Goal: Book appointment/travel/reservation

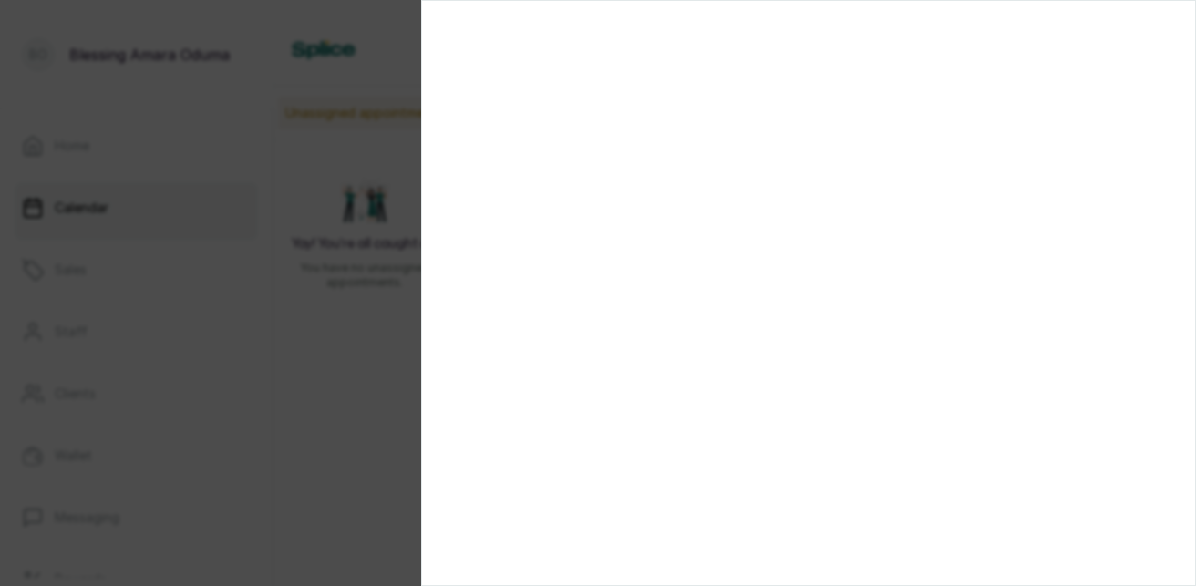
scroll to position [1015, 0]
click at [1110, 468] on section at bounding box center [808, 293] width 775 height 586
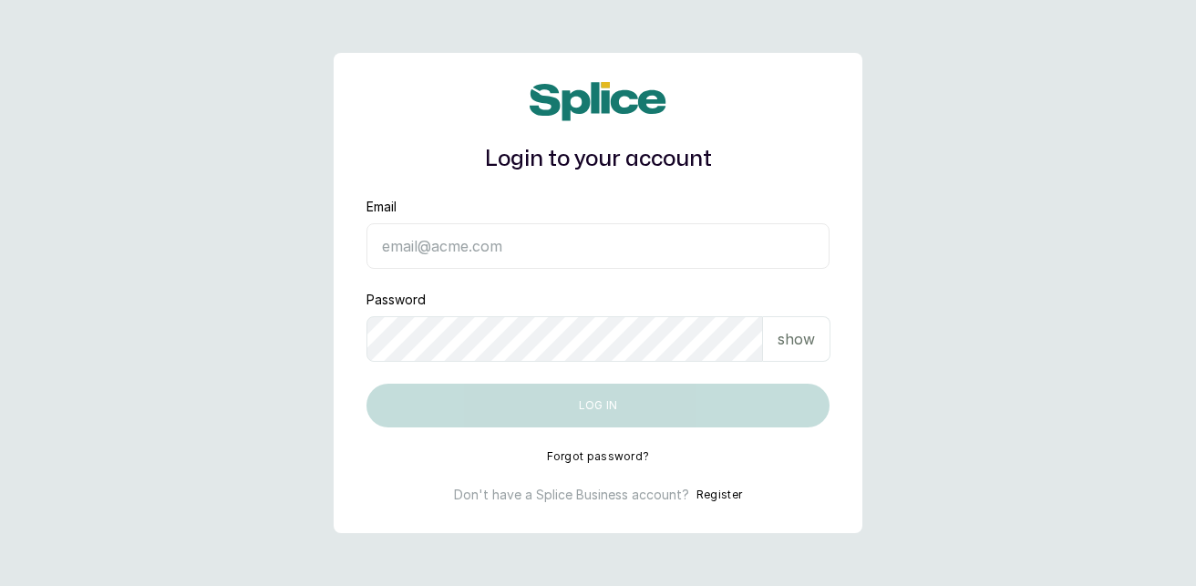
type input "[EMAIL_ADDRESS][DOMAIN_NAME]"
click at [800, 344] on p "show" at bounding box center [796, 339] width 37 height 22
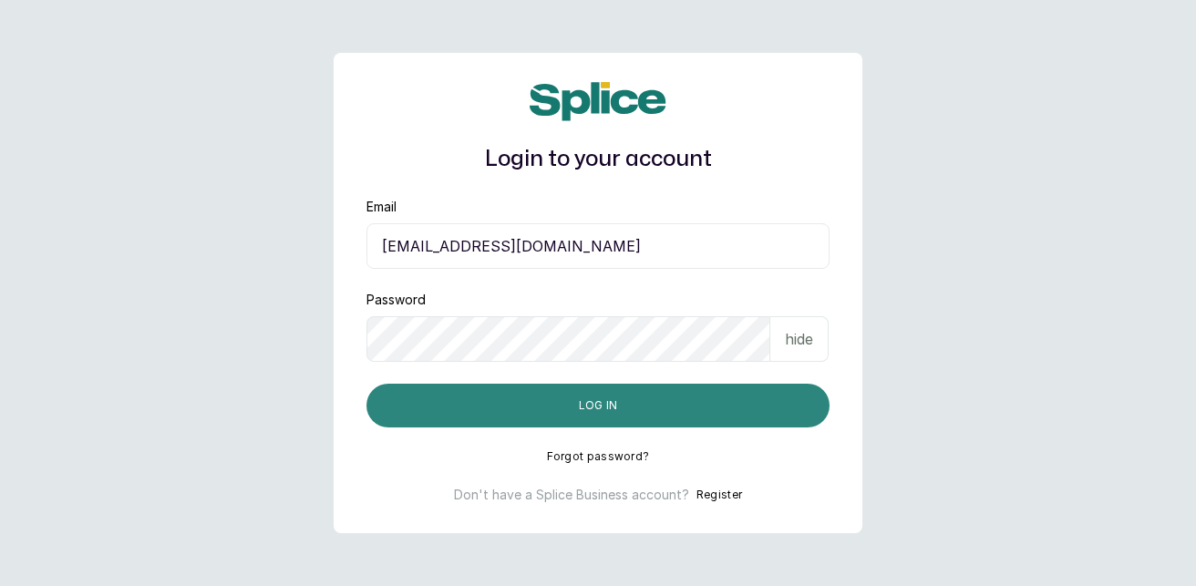
click at [638, 402] on button "Log in" at bounding box center [598, 406] width 463 height 44
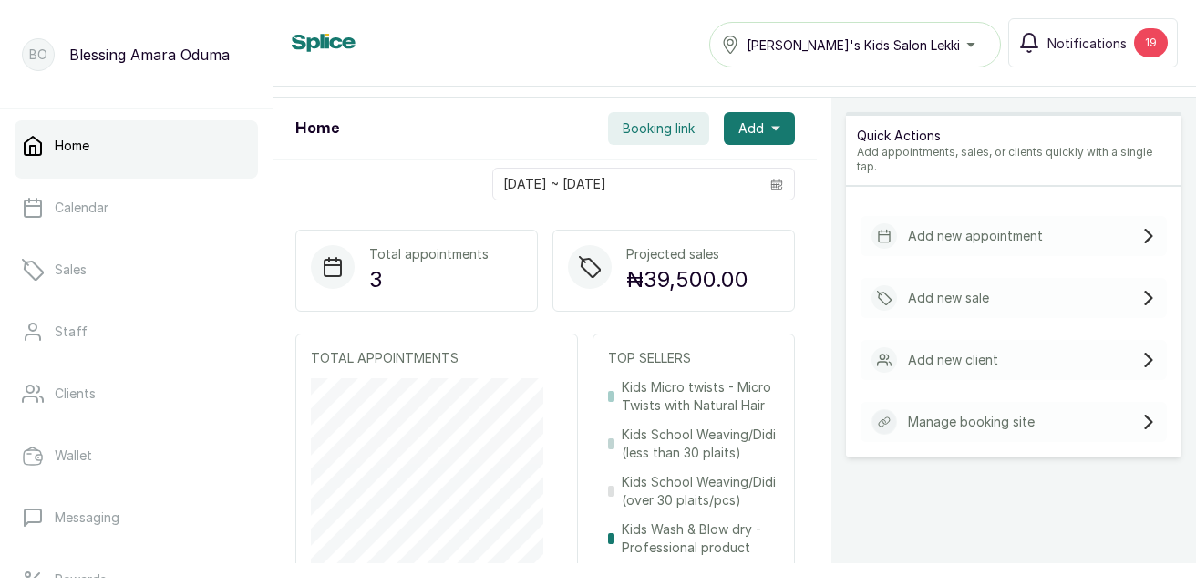
scroll to position [328, 0]
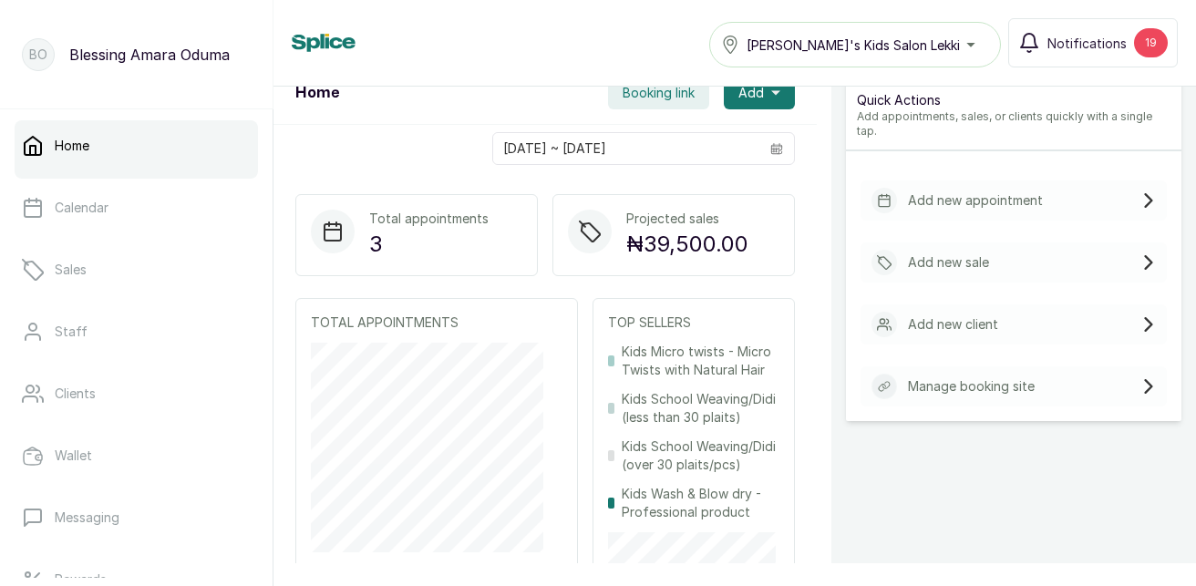
click at [949, 201] on p "Add new appointment" at bounding box center [975, 200] width 135 height 18
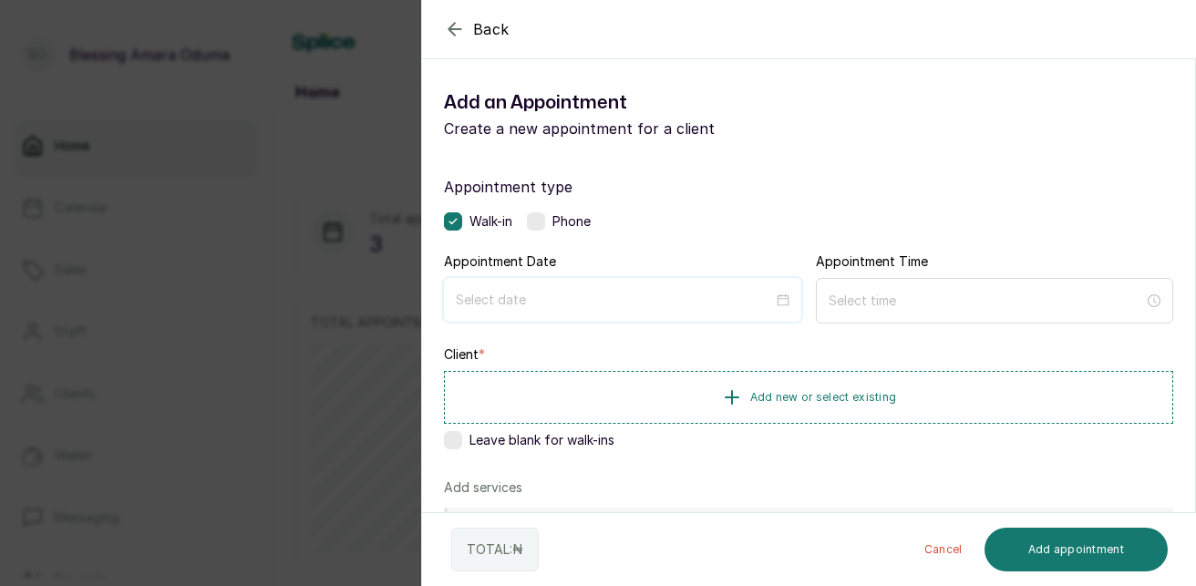
click at [535, 291] on input at bounding box center [614, 300] width 317 height 20
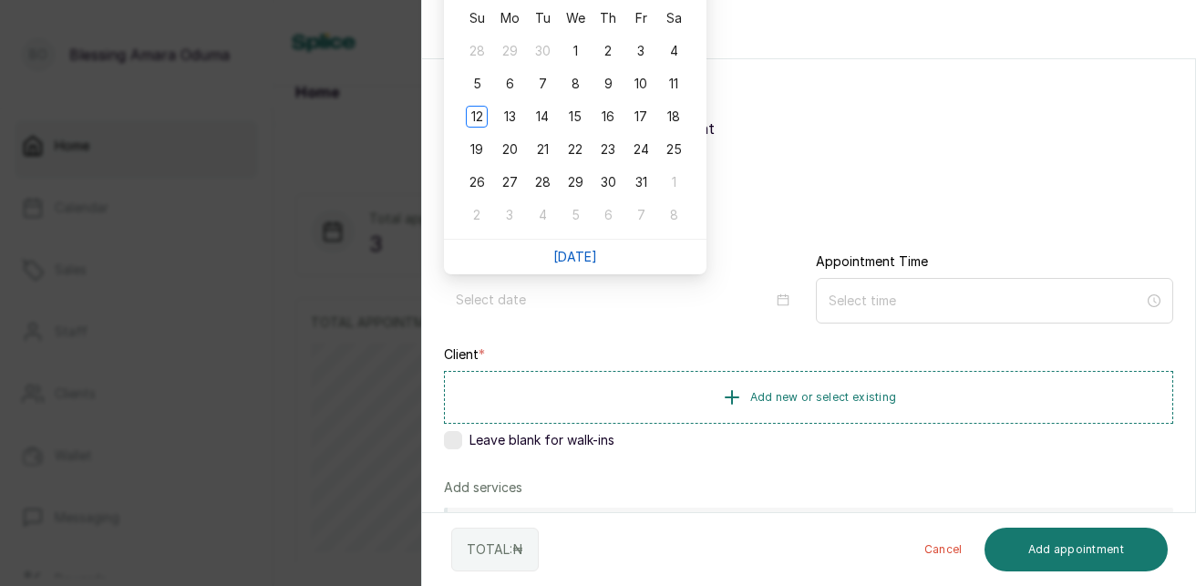
click at [583, 263] on link "Today" at bounding box center [575, 256] width 44 height 15
type input "2025/10/12"
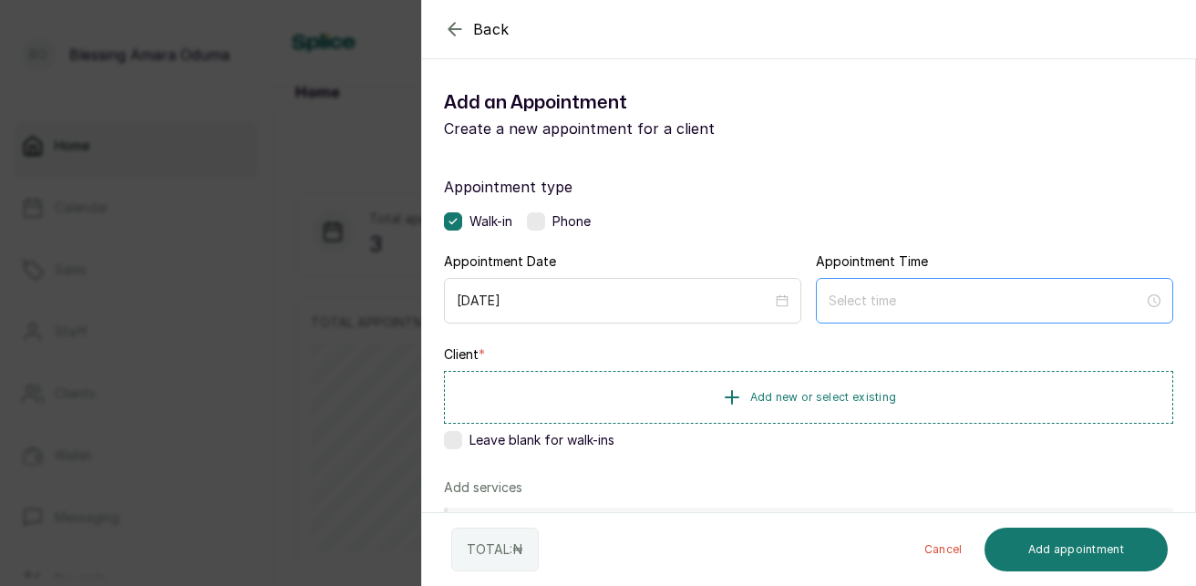
click at [855, 290] on div at bounding box center [994, 301] width 357 height 46
click at [852, 301] on input at bounding box center [986, 300] width 317 height 20
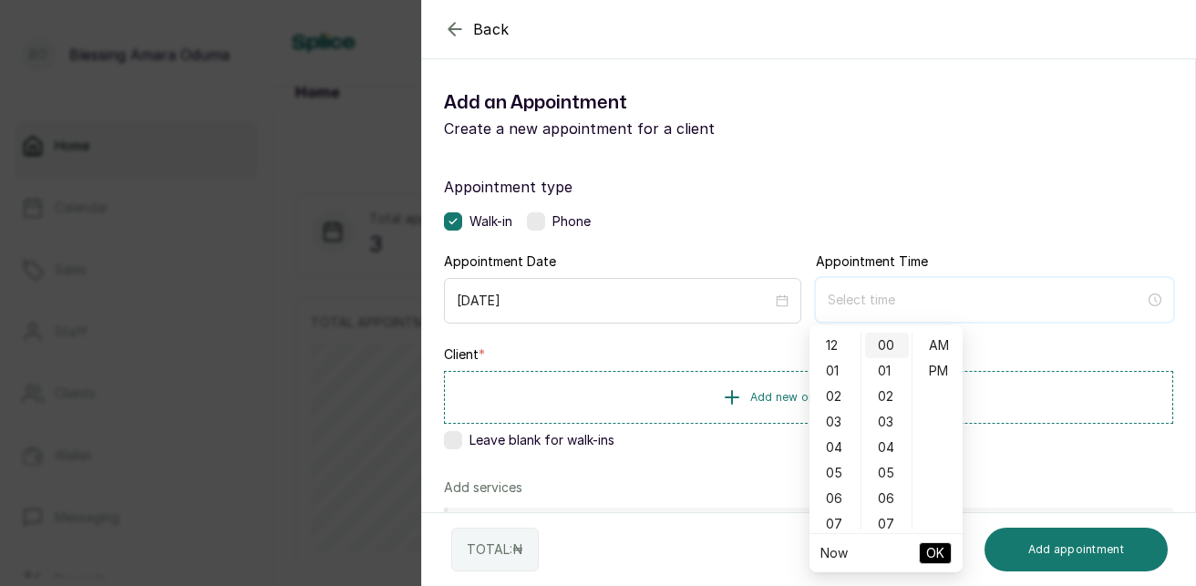
type input "12:00 am"
type input "1:00 am"
type input "12:02 am"
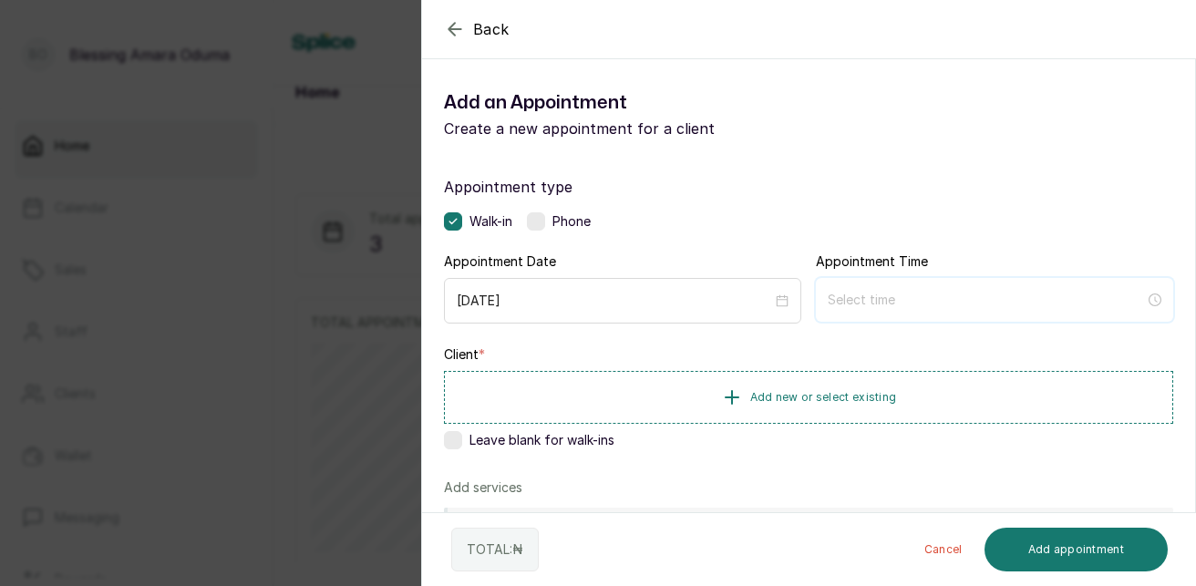
click at [1043, 303] on input at bounding box center [986, 300] width 317 height 20
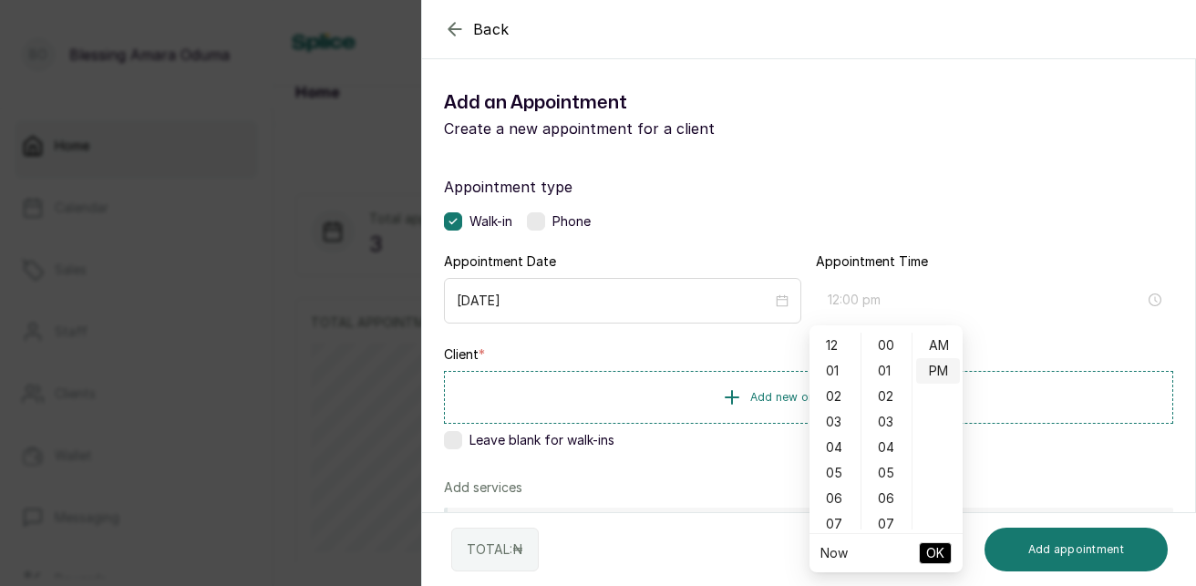
click at [935, 369] on div "PM" at bounding box center [938, 371] width 44 height 26
click at [944, 369] on div "PM" at bounding box center [938, 371] width 44 height 26
click at [936, 546] on span "OK" at bounding box center [935, 553] width 18 height 35
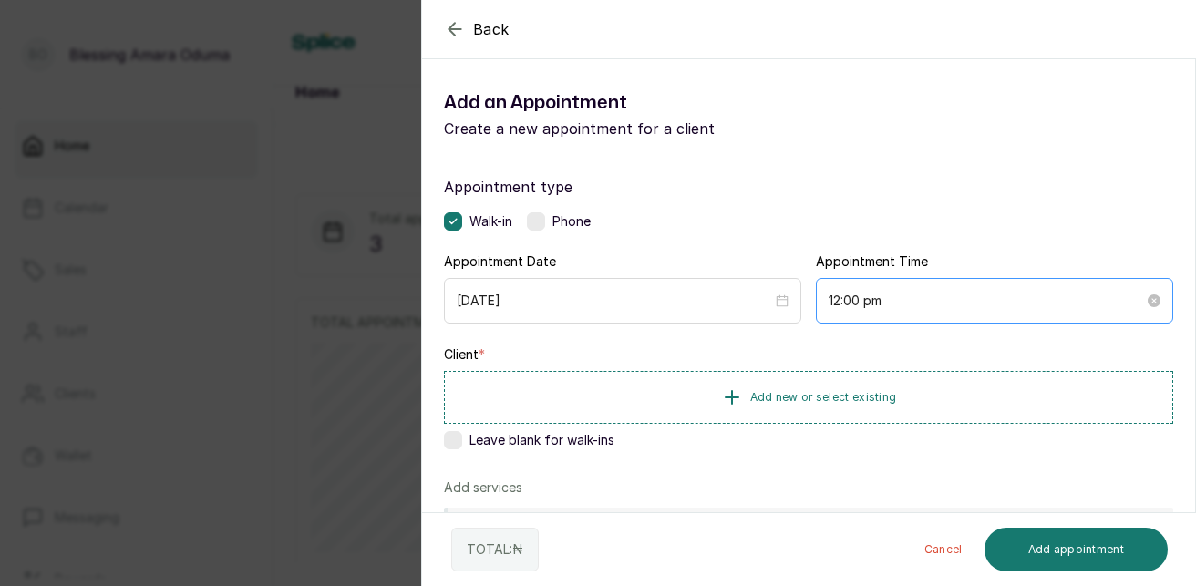
click at [839, 312] on div "12:00 pm" at bounding box center [994, 301] width 357 height 46
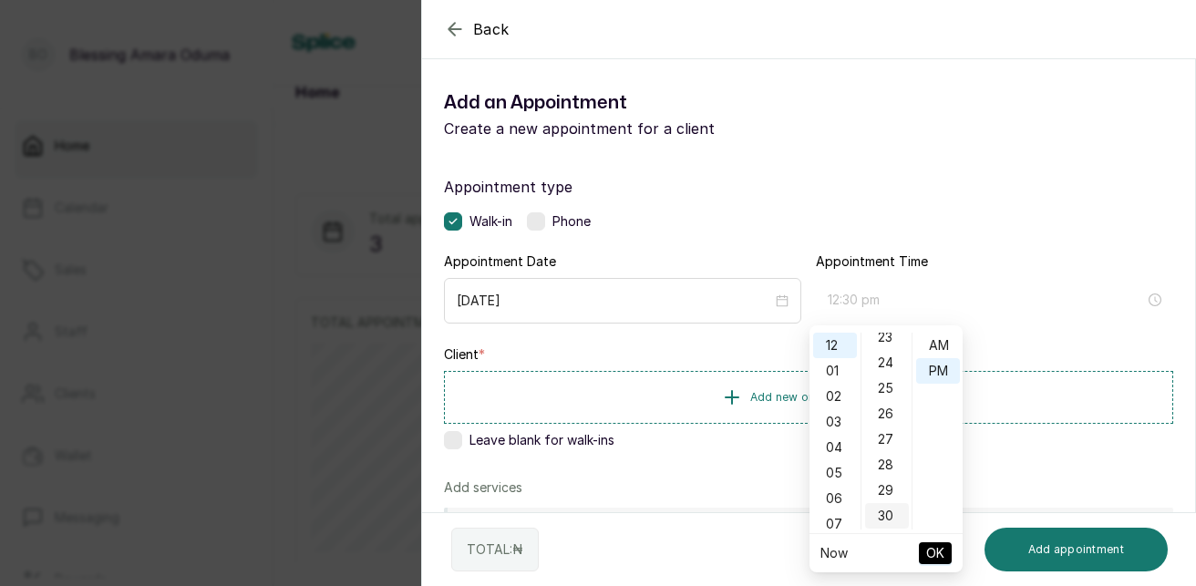
click at [890, 513] on div "30" at bounding box center [887, 516] width 44 height 26
type input "12:30 pm"
click at [935, 559] on span "OK" at bounding box center [935, 553] width 18 height 35
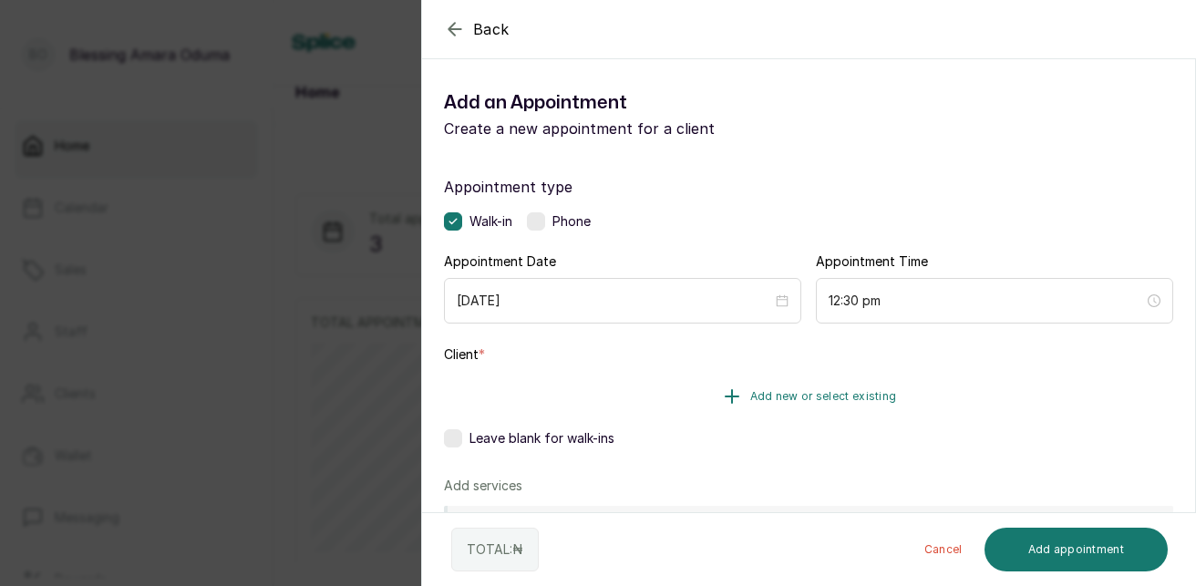
click at [724, 393] on icon "button" at bounding box center [732, 397] width 22 height 22
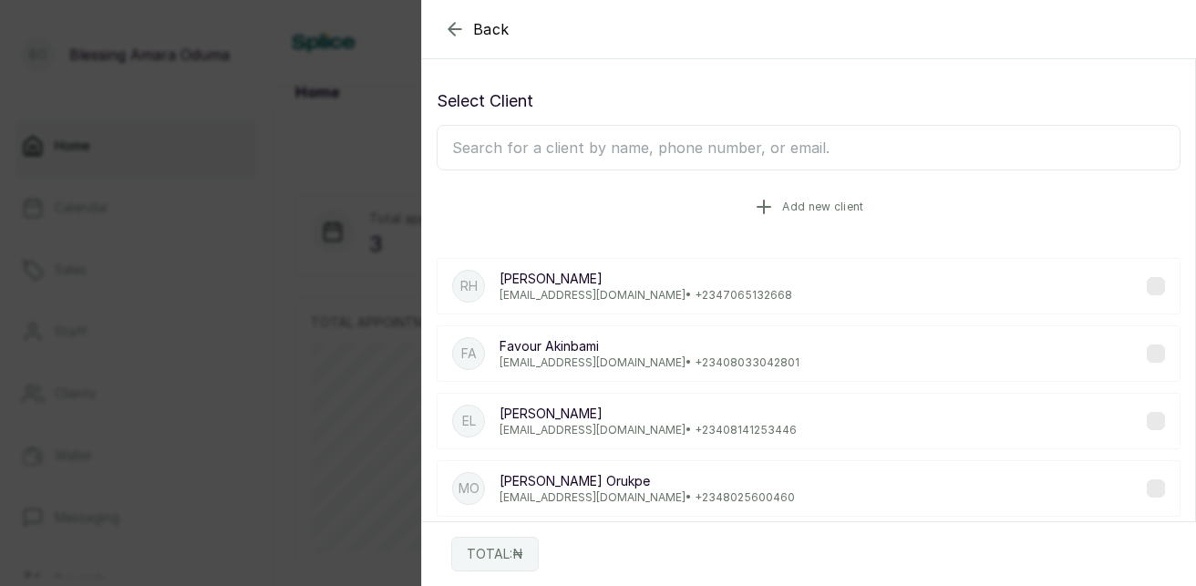
click at [787, 205] on span "Add new client" at bounding box center [822, 207] width 81 height 15
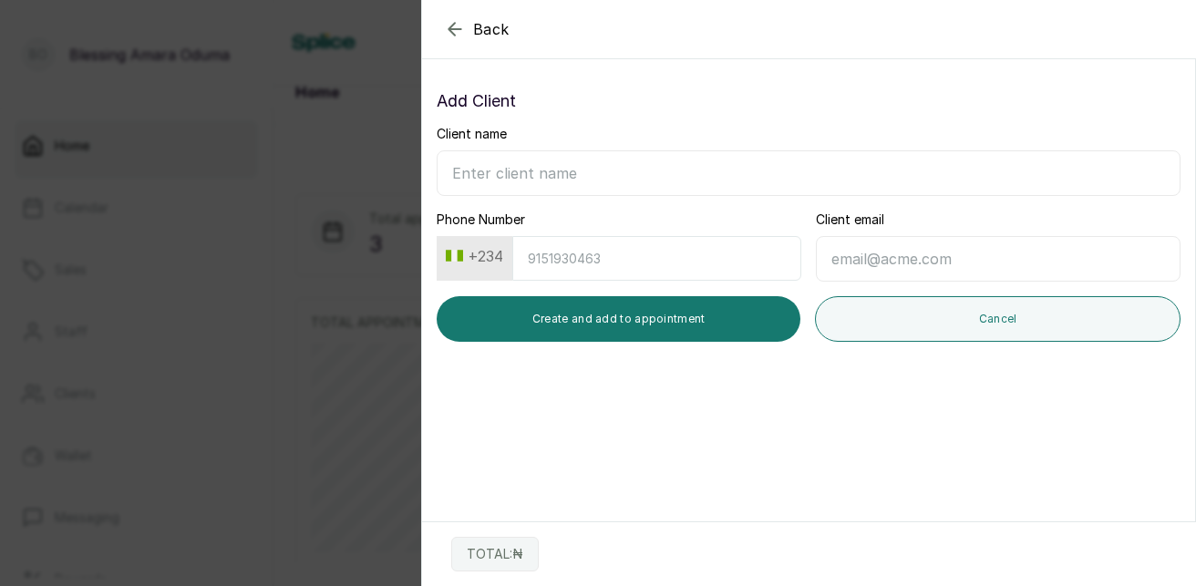
click at [455, 25] on icon "button" at bounding box center [455, 29] width 22 height 22
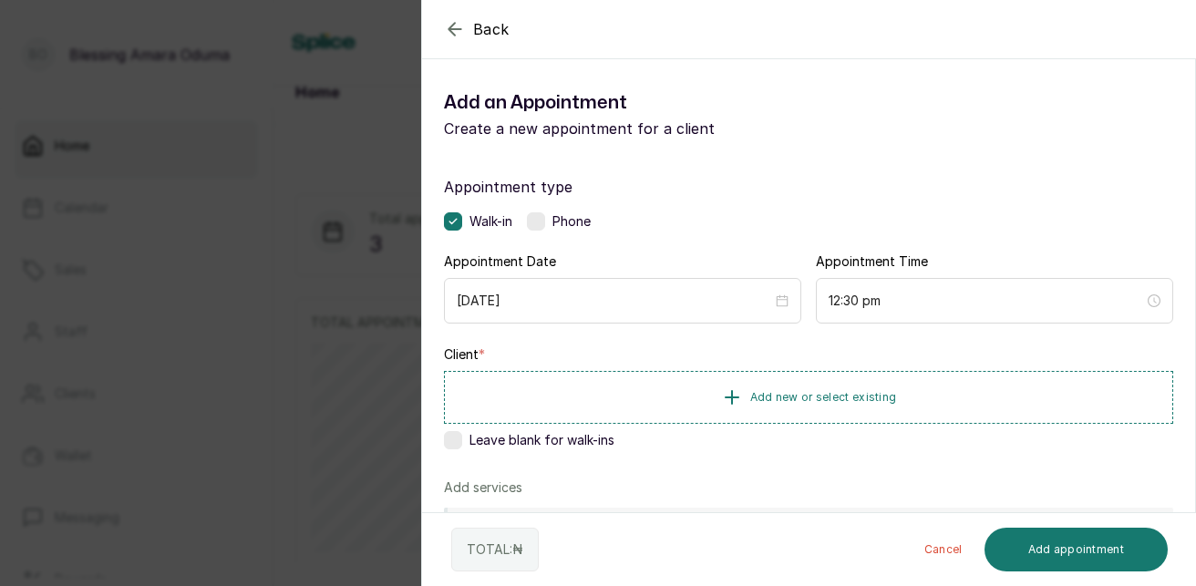
click at [456, 28] on icon "button" at bounding box center [455, 29] width 22 height 22
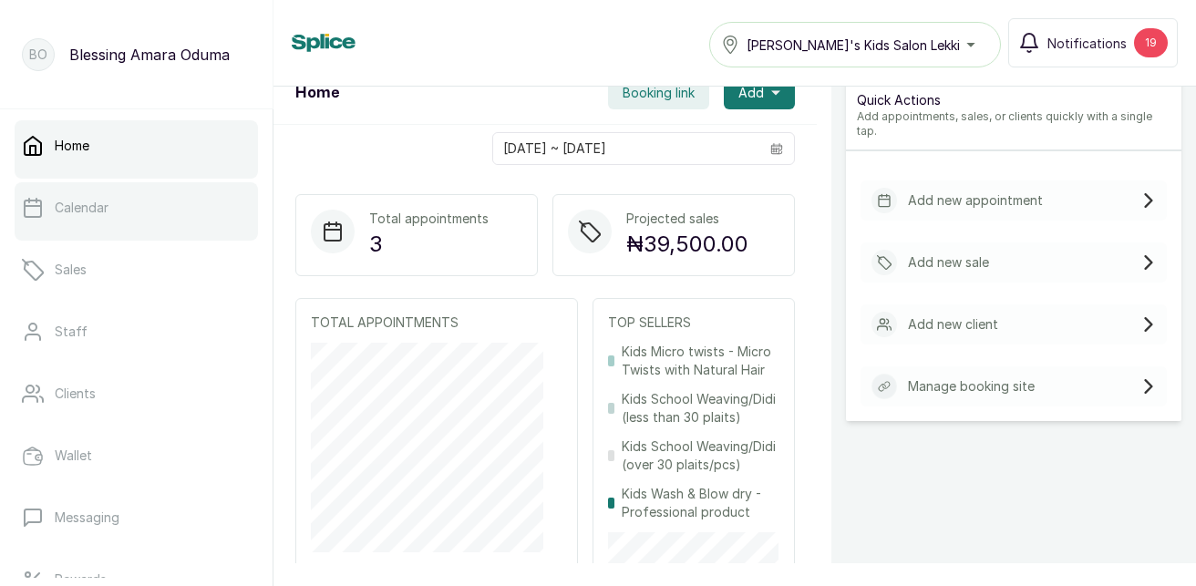
click at [107, 204] on p "Calendar" at bounding box center [82, 208] width 54 height 18
